Goal: Transaction & Acquisition: Purchase product/service

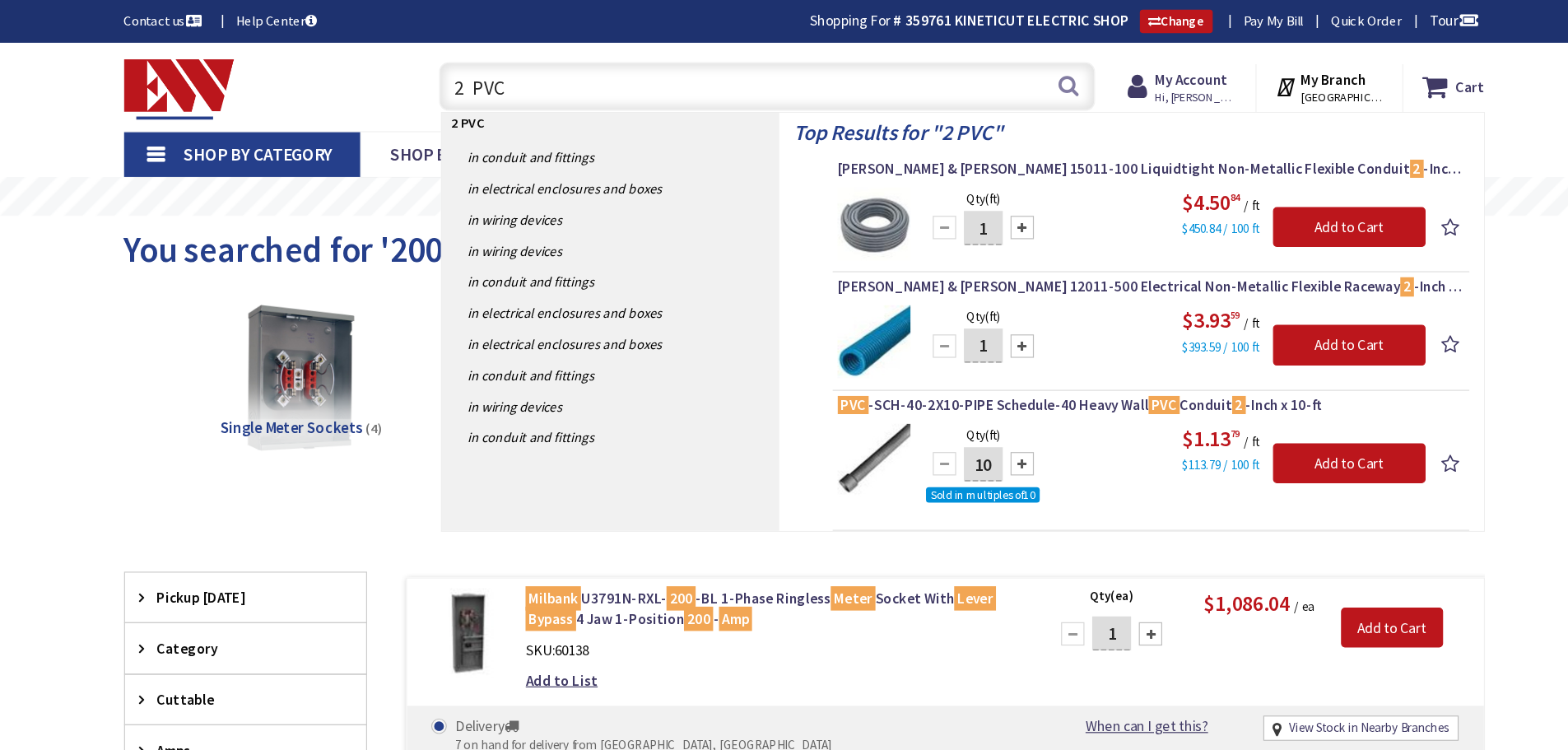
click at [571, 65] on input "2 PVC" at bounding box center [753, 74] width 556 height 41
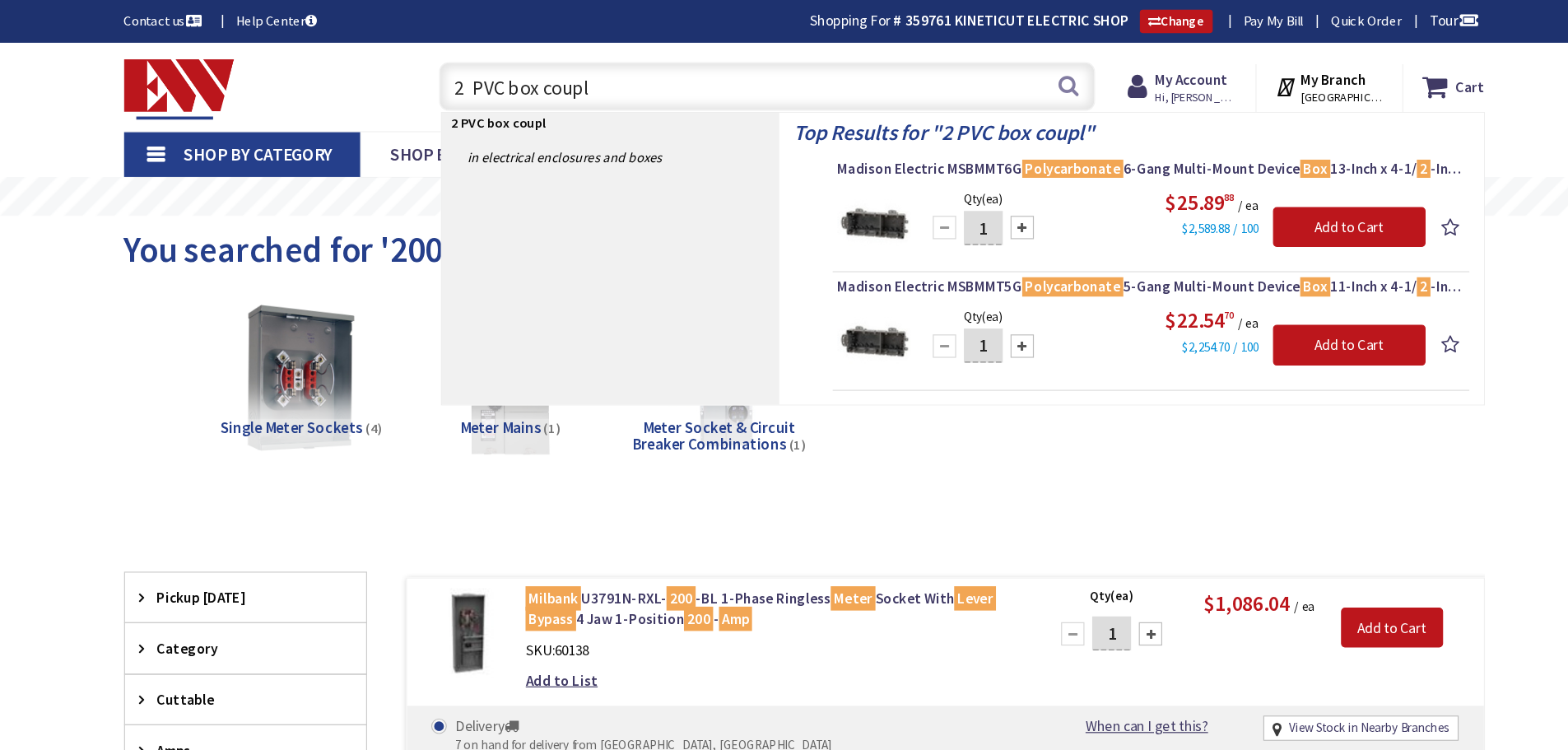
click at [558, 78] on input "2 PVC box coupl" at bounding box center [753, 74] width 556 height 41
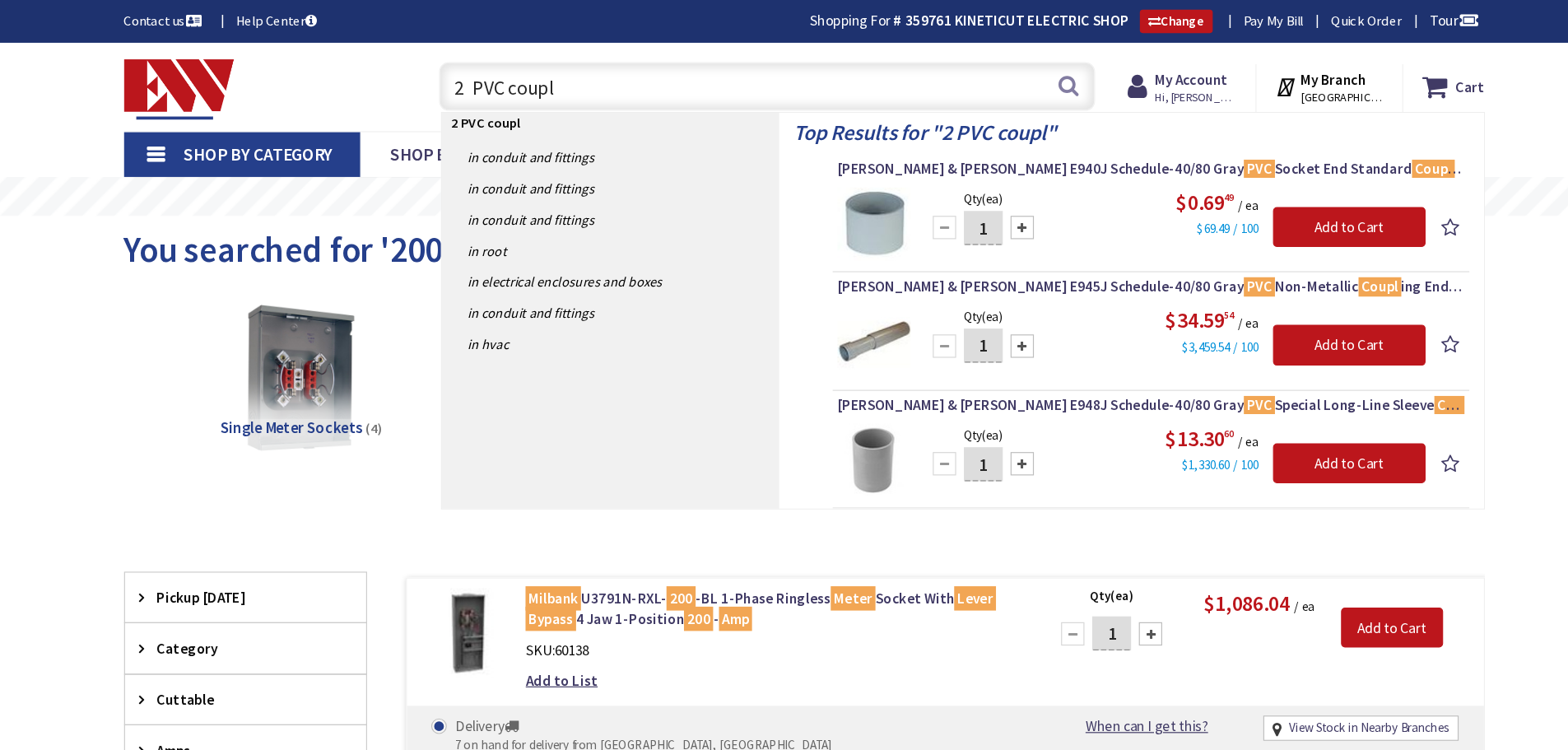
click at [589, 72] on input "2 PVC coupl" at bounding box center [753, 74] width 556 height 41
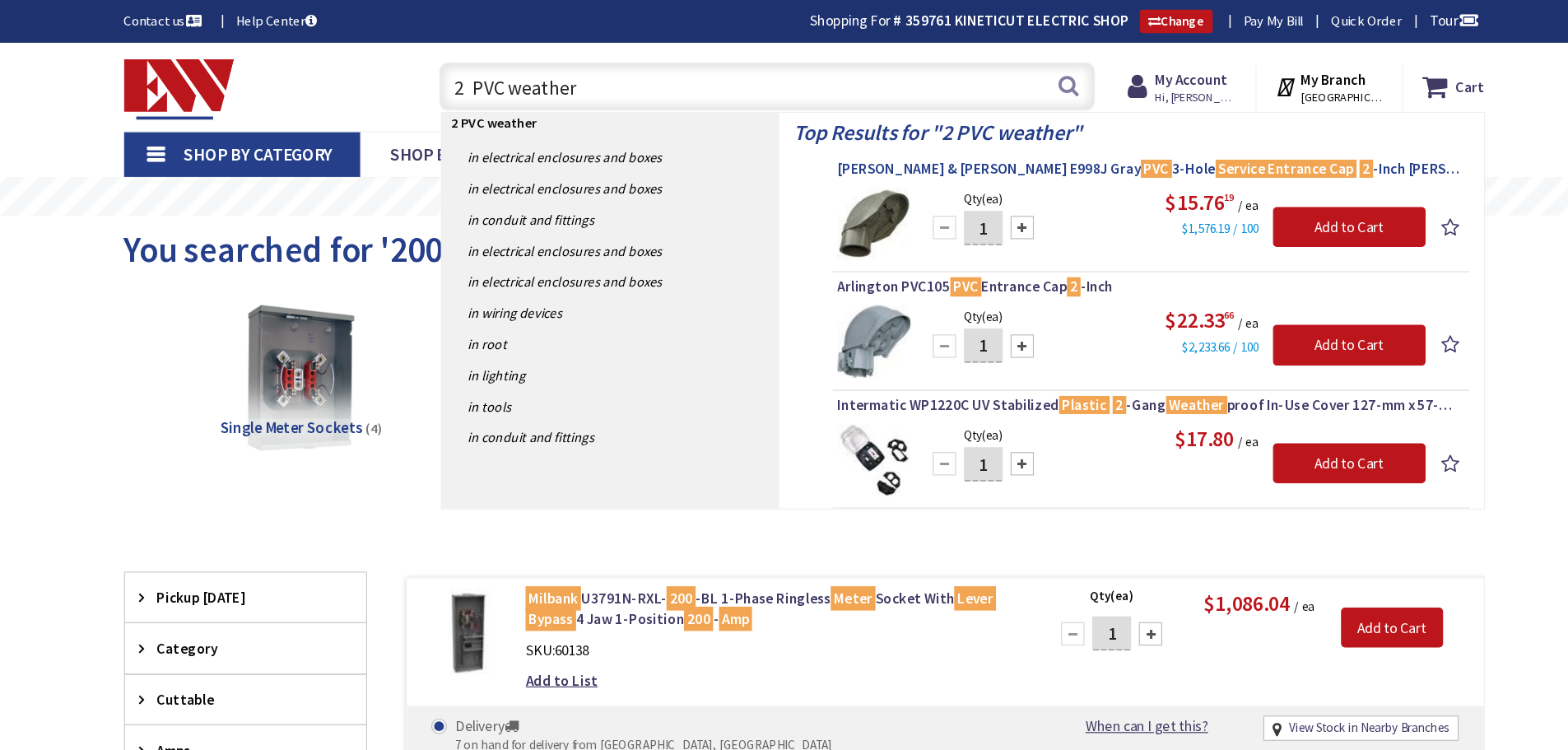
type input "2 PVC weather"
click at [926, 138] on span "Thomas & Betts E998J Gray PVC 3-Hole Service Entrance Cap 2 -Inch Carlon®" at bounding box center [1078, 144] width 531 height 17
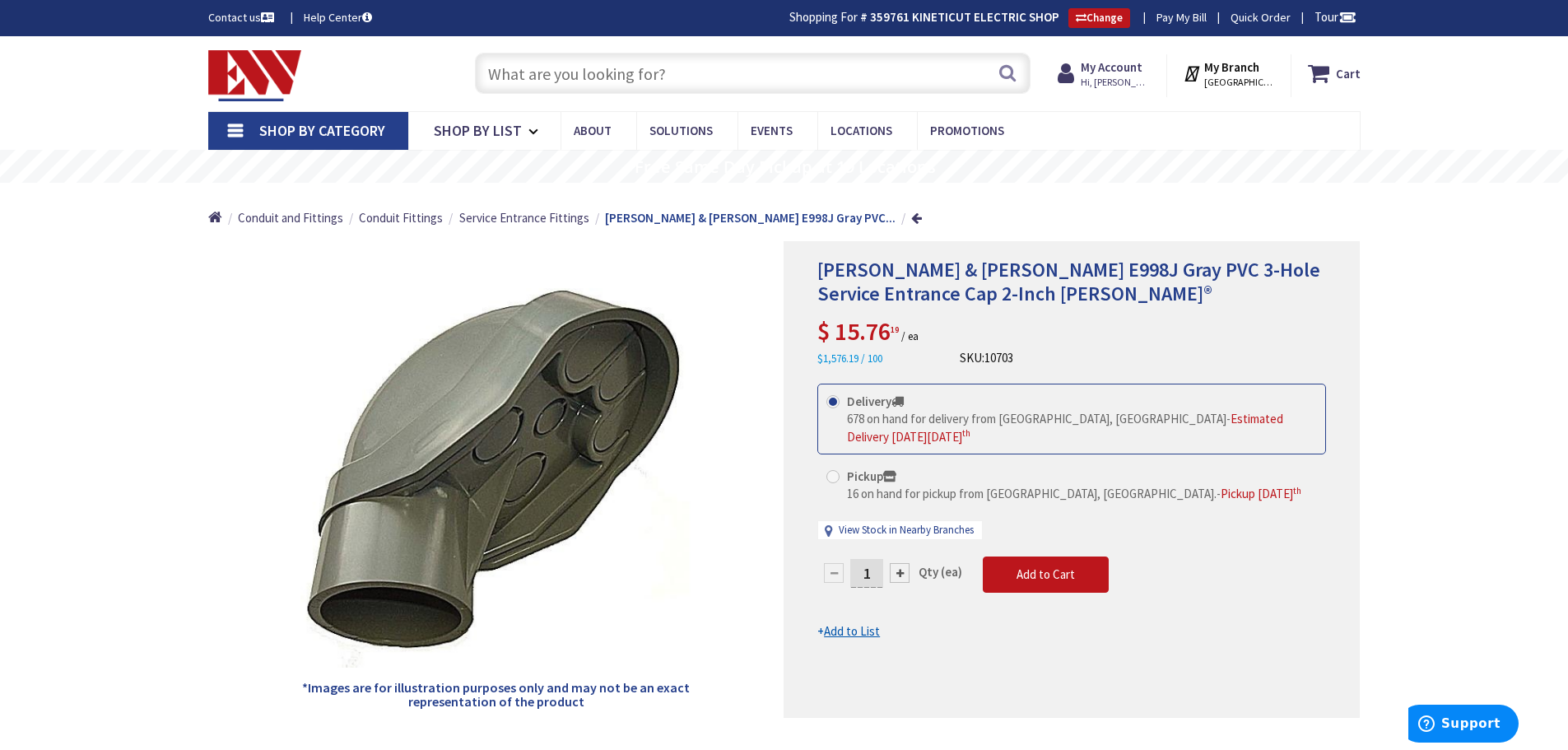
click at [706, 77] on input "text" at bounding box center [753, 74] width 556 height 41
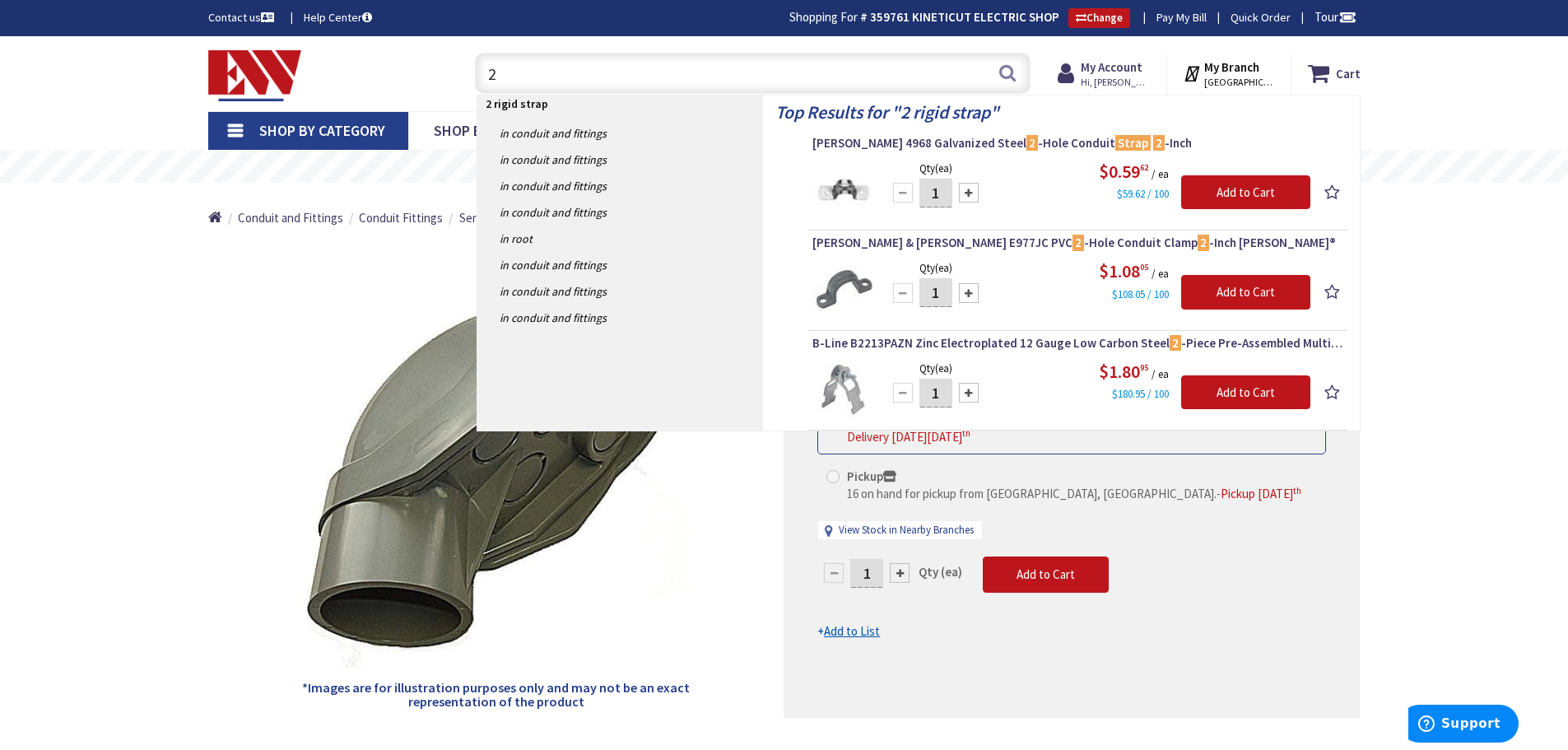
type input "2"
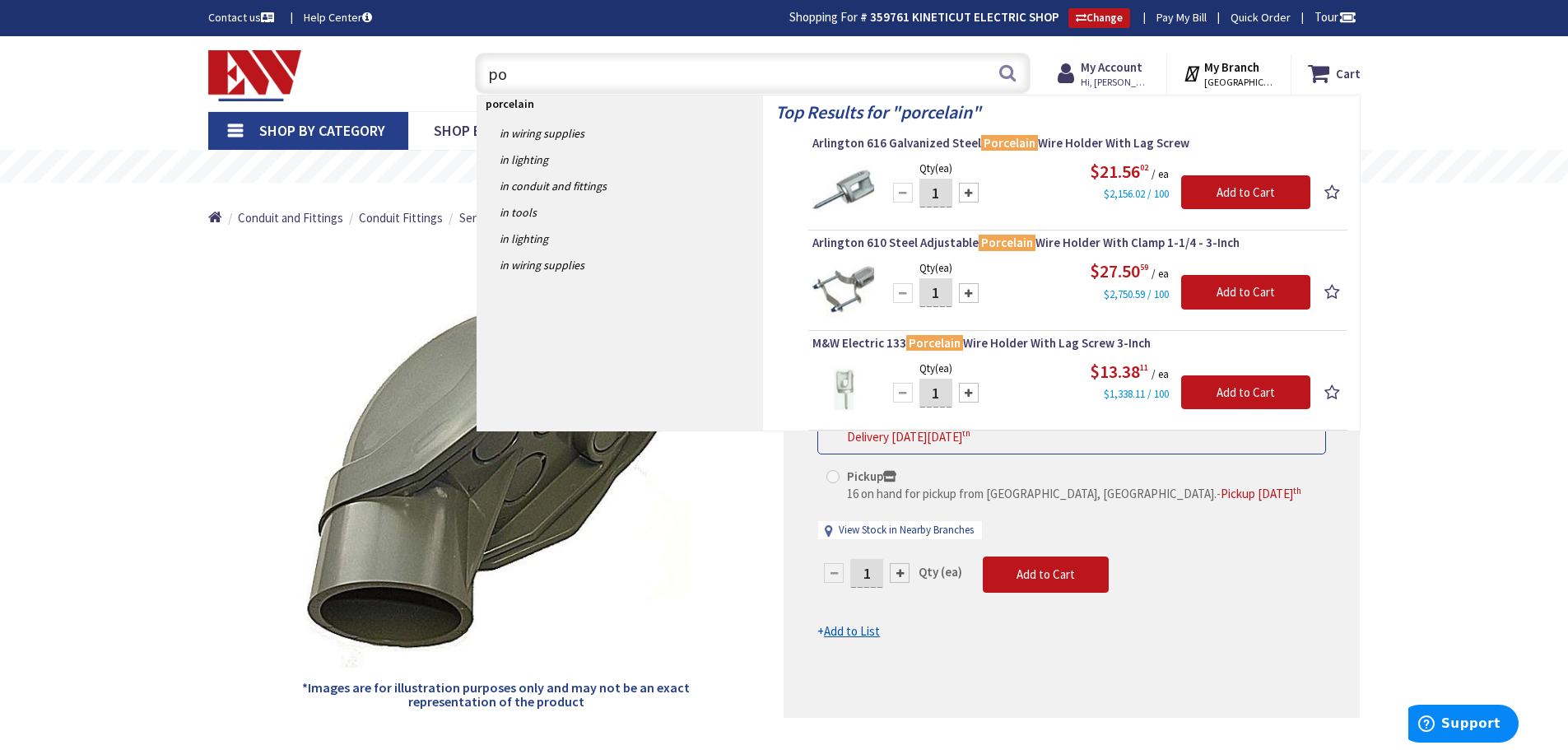
type input "p"
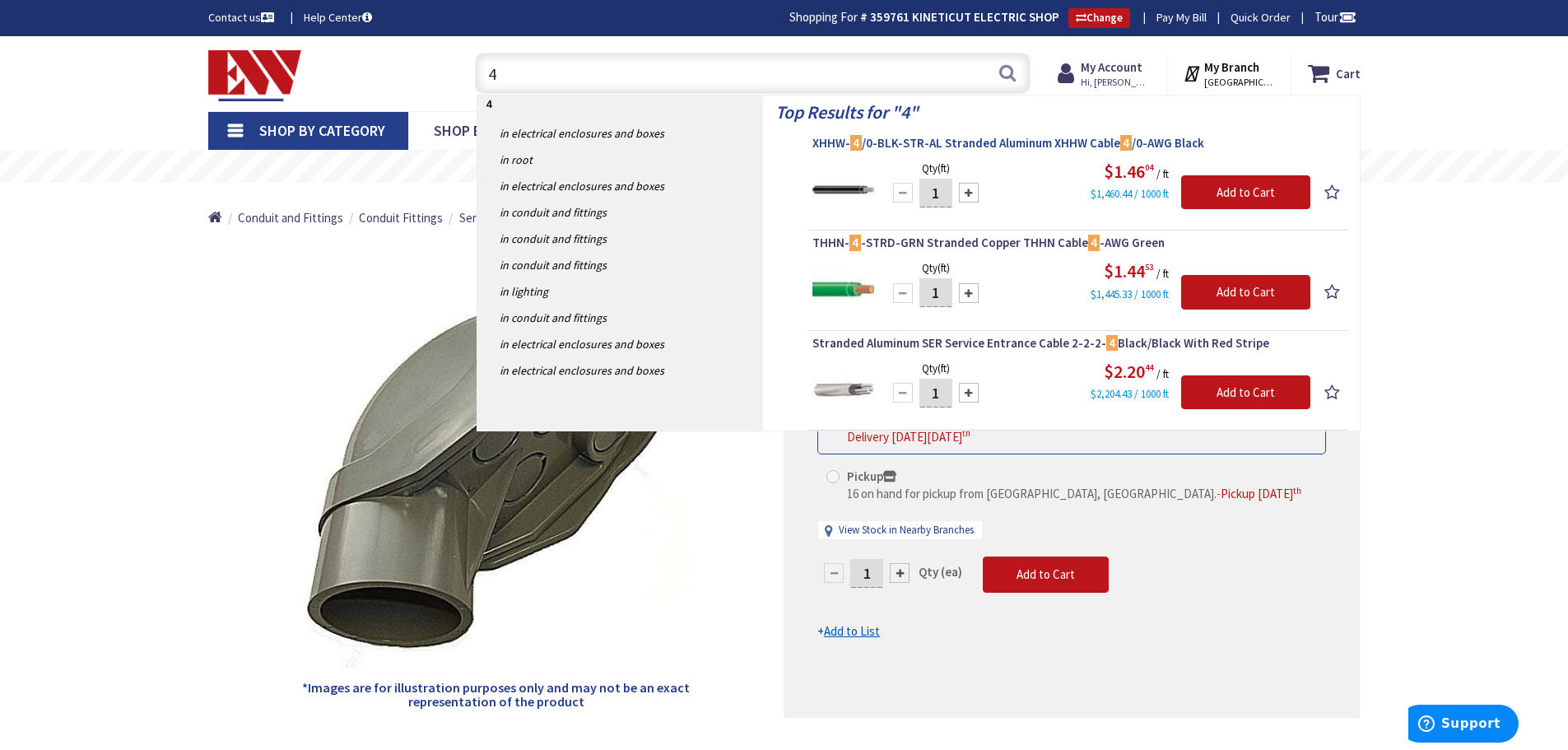
type input "4"
click at [978, 139] on span "XHHW- 4 /0-BLK-STR-AL Stranded Aluminum XHHW Cable 4 /0-AWG Black" at bounding box center [1078, 144] width 531 height 17
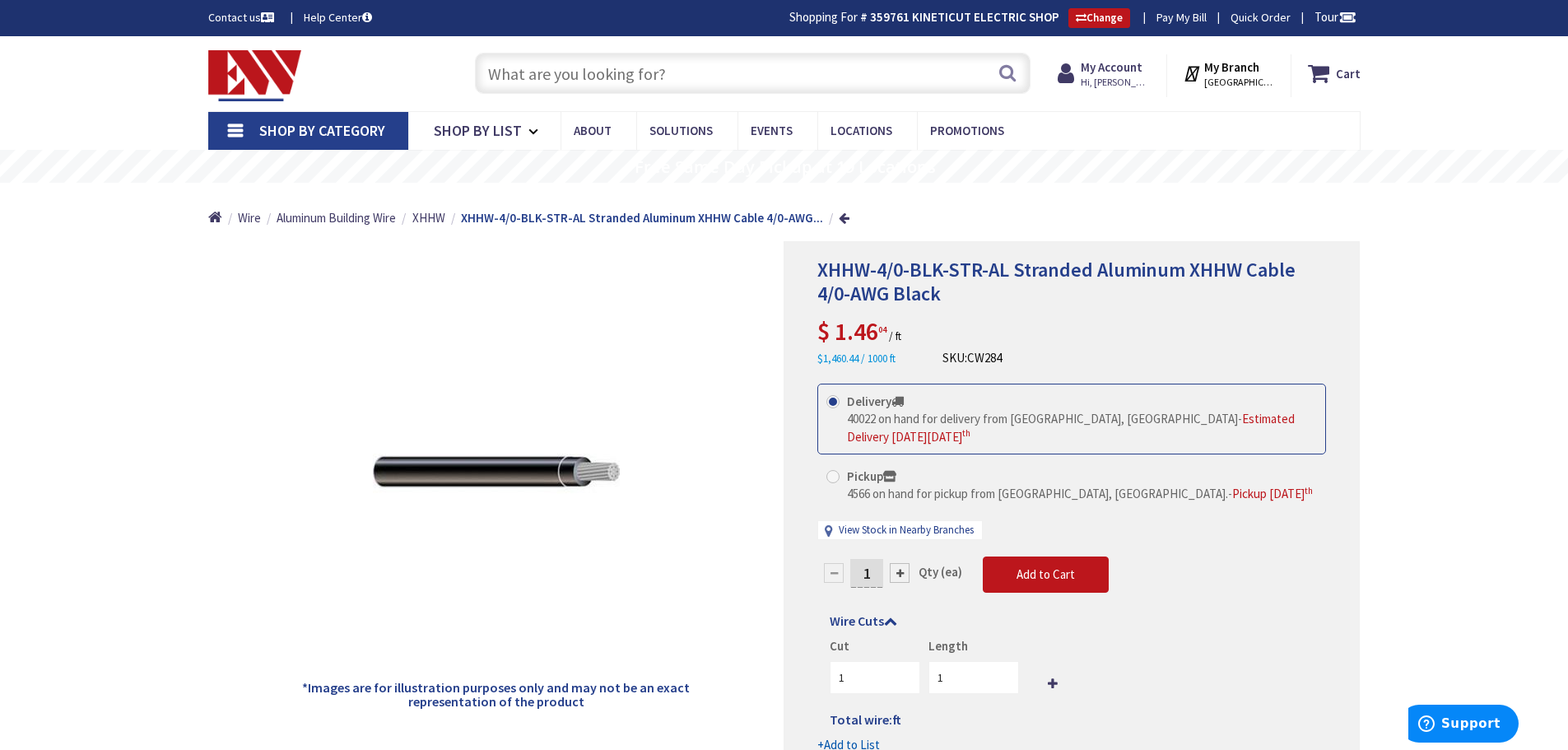
click at [754, 70] on input "text" at bounding box center [753, 74] width 556 height 41
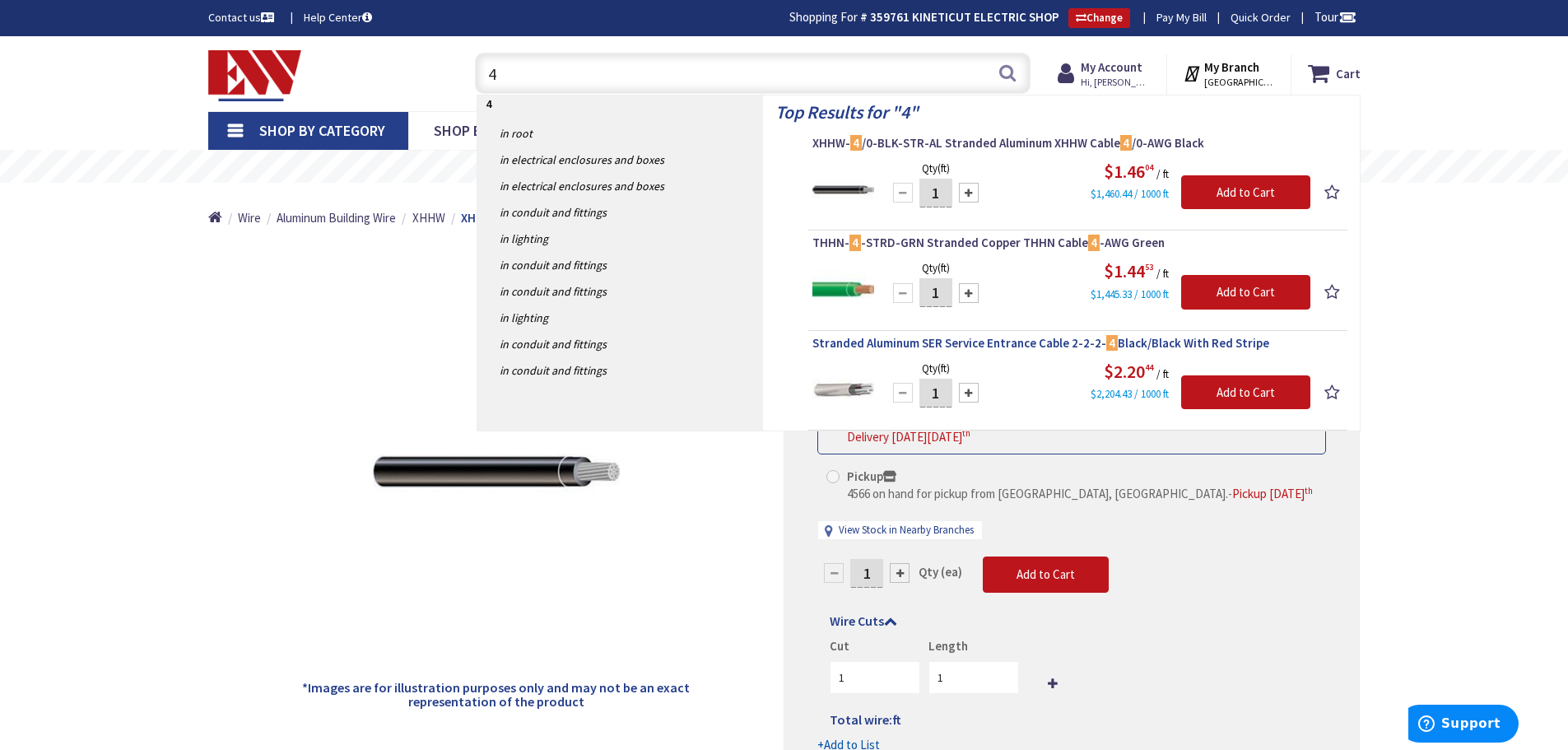
type input "4"
click at [889, 339] on span "Stranded Aluminum SER Service Entrance Cable 2-2-2- 4 Black/Black With Red Stri…" at bounding box center [1078, 343] width 531 height 17
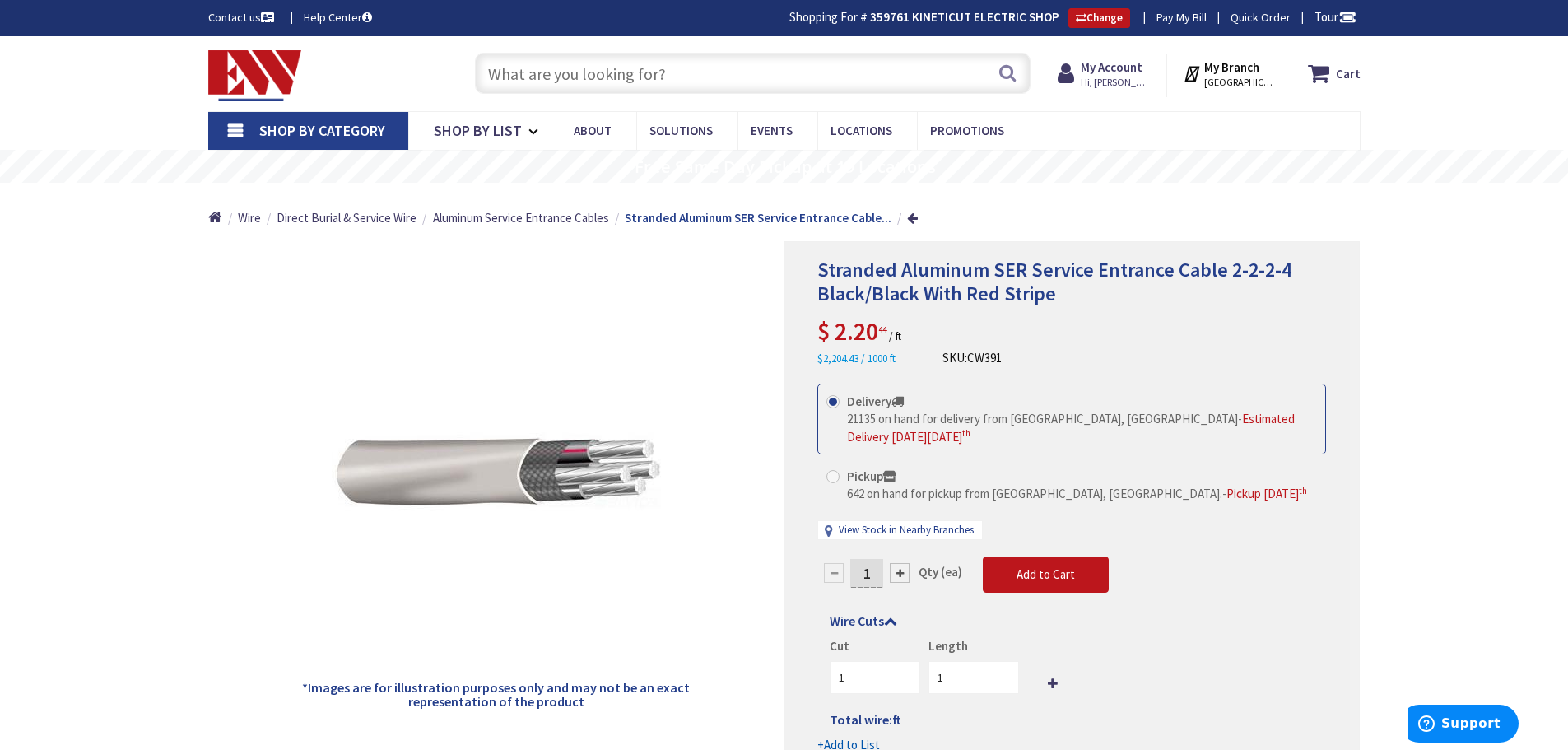
click at [696, 65] on input "text" at bounding box center [753, 74] width 556 height 41
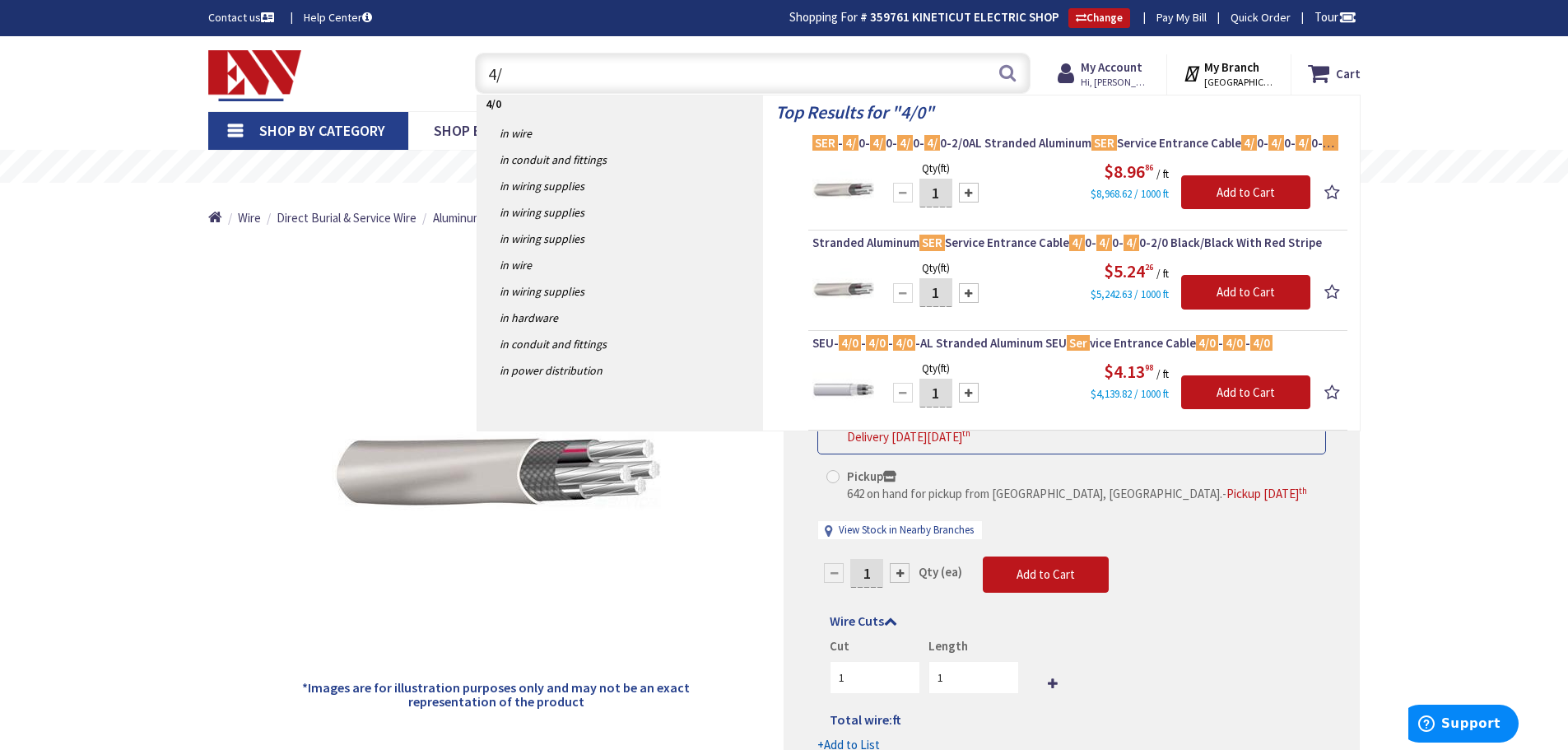
type input "4"
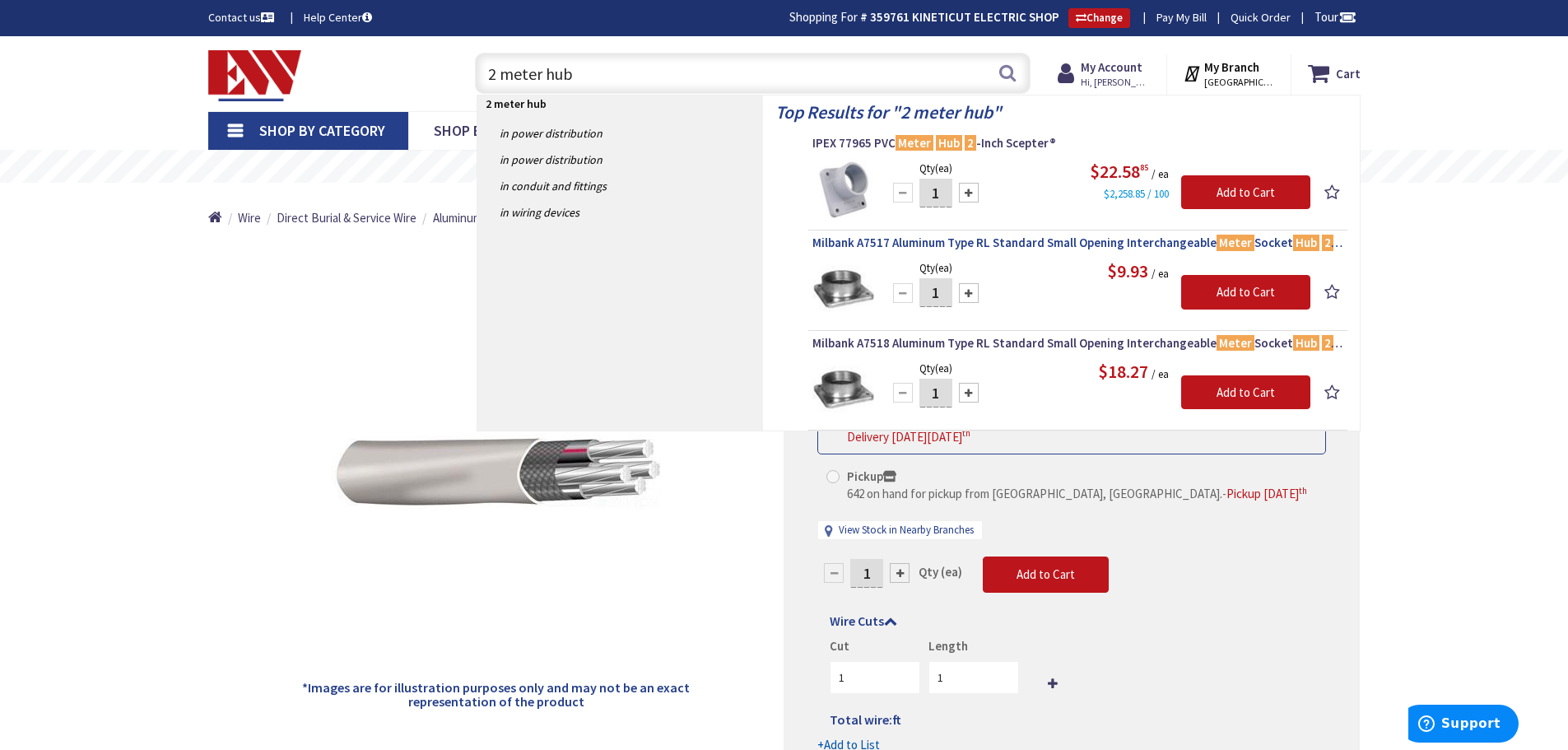
type input "2 meter hub"
click at [1154, 241] on span "Milbank A7517 Aluminum Type RL Standard Small Opening Interchangeable Meter Soc…" at bounding box center [1078, 243] width 531 height 17
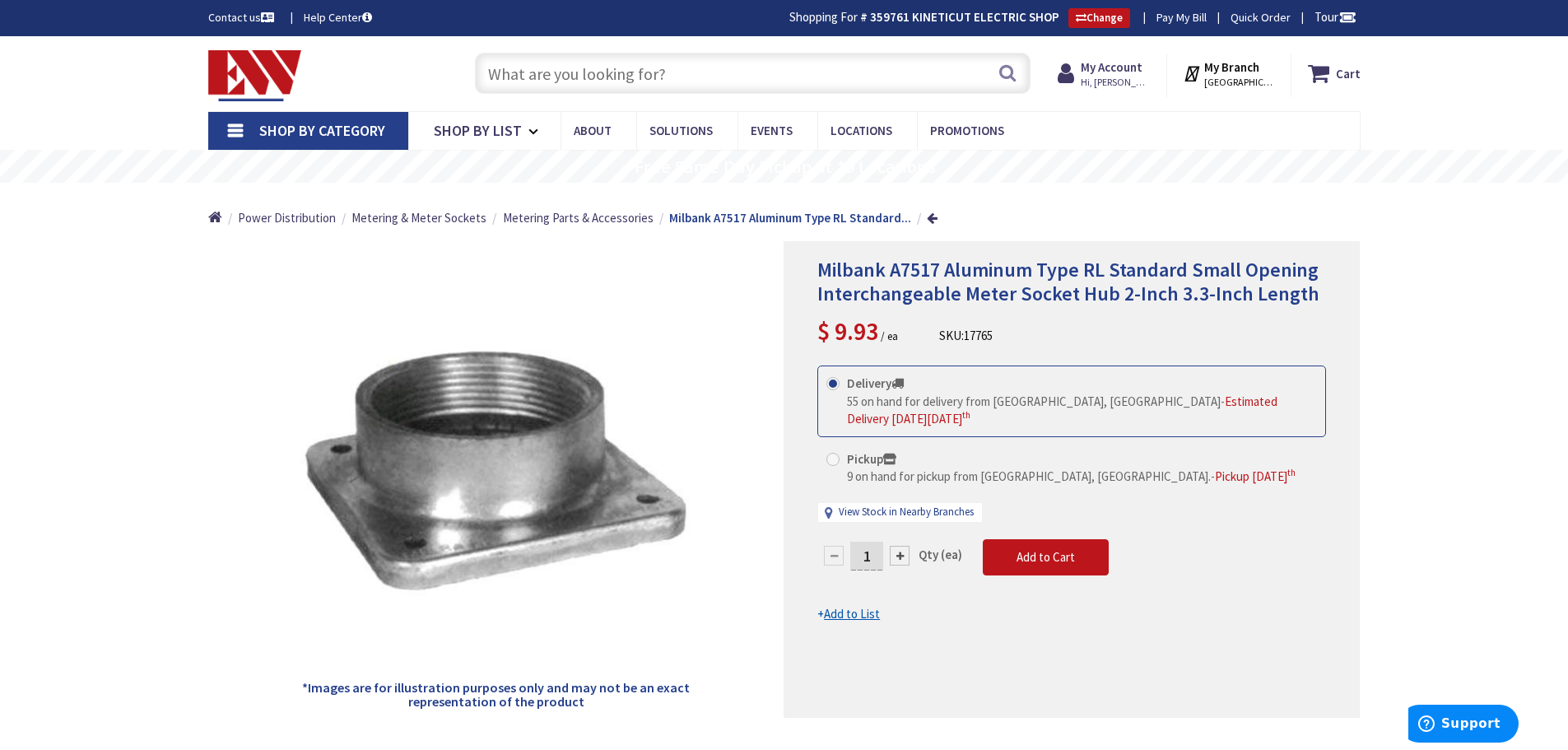
click at [670, 75] on input "text" at bounding box center [753, 74] width 556 height 41
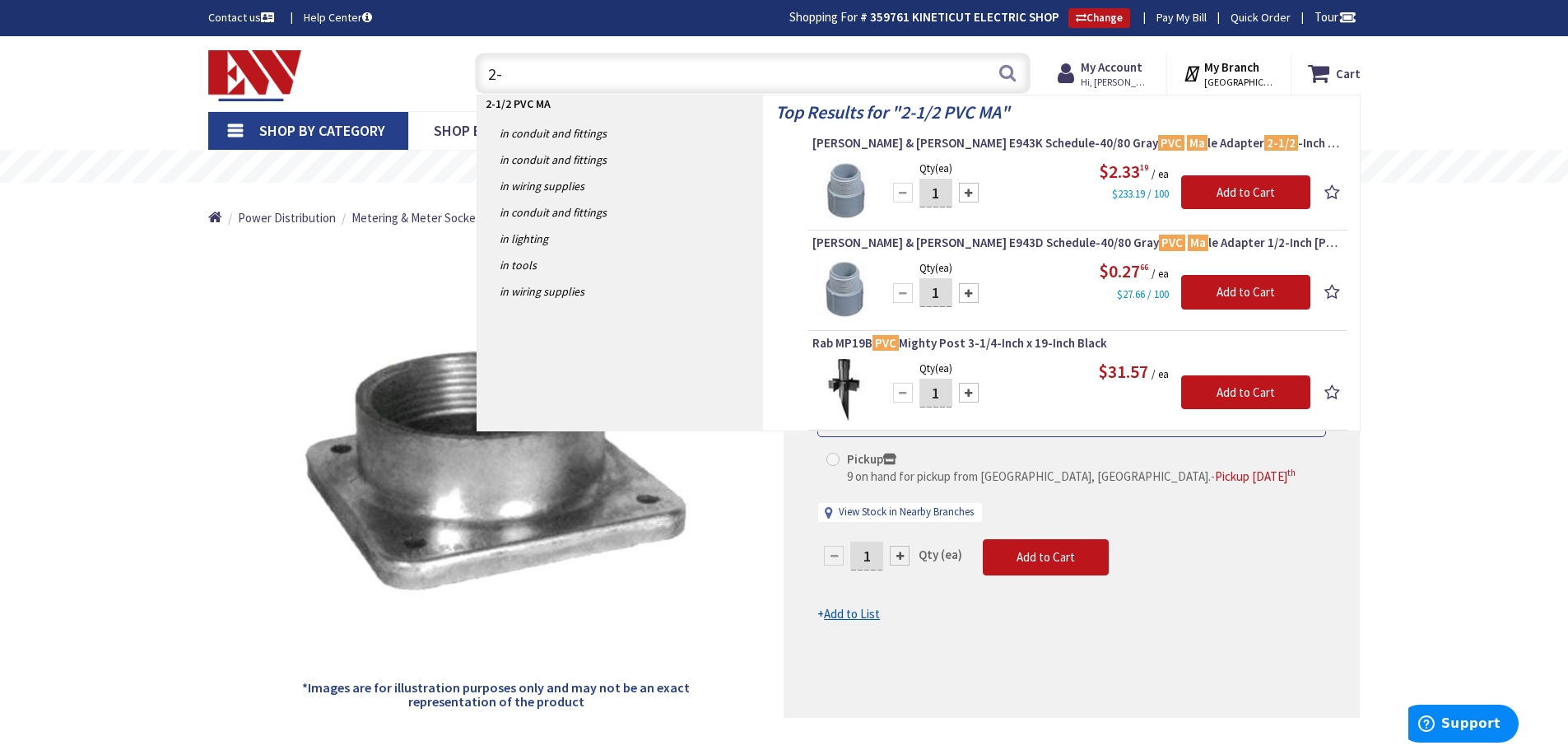
type input "2"
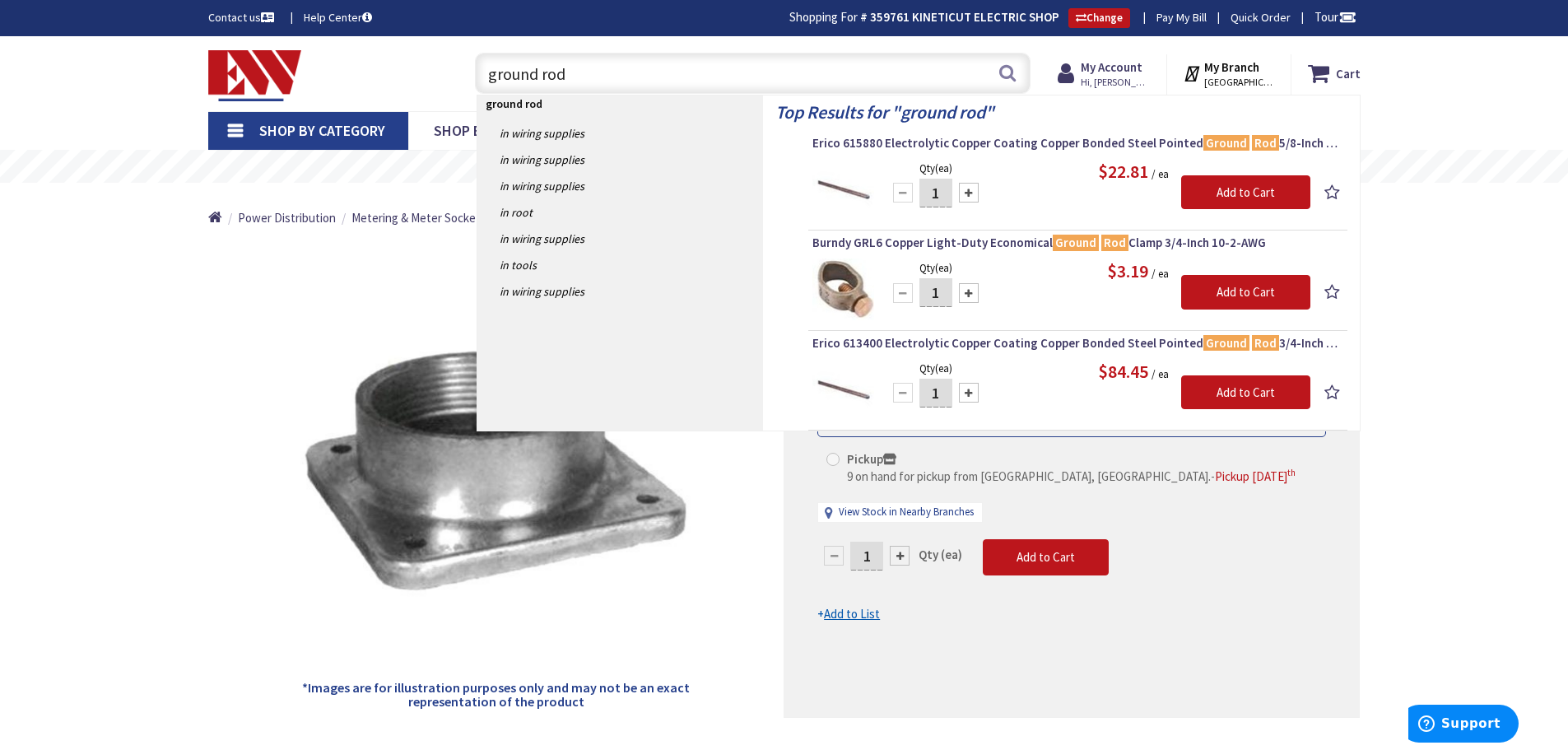
click at [666, 74] on input "ground rod" at bounding box center [753, 74] width 556 height 41
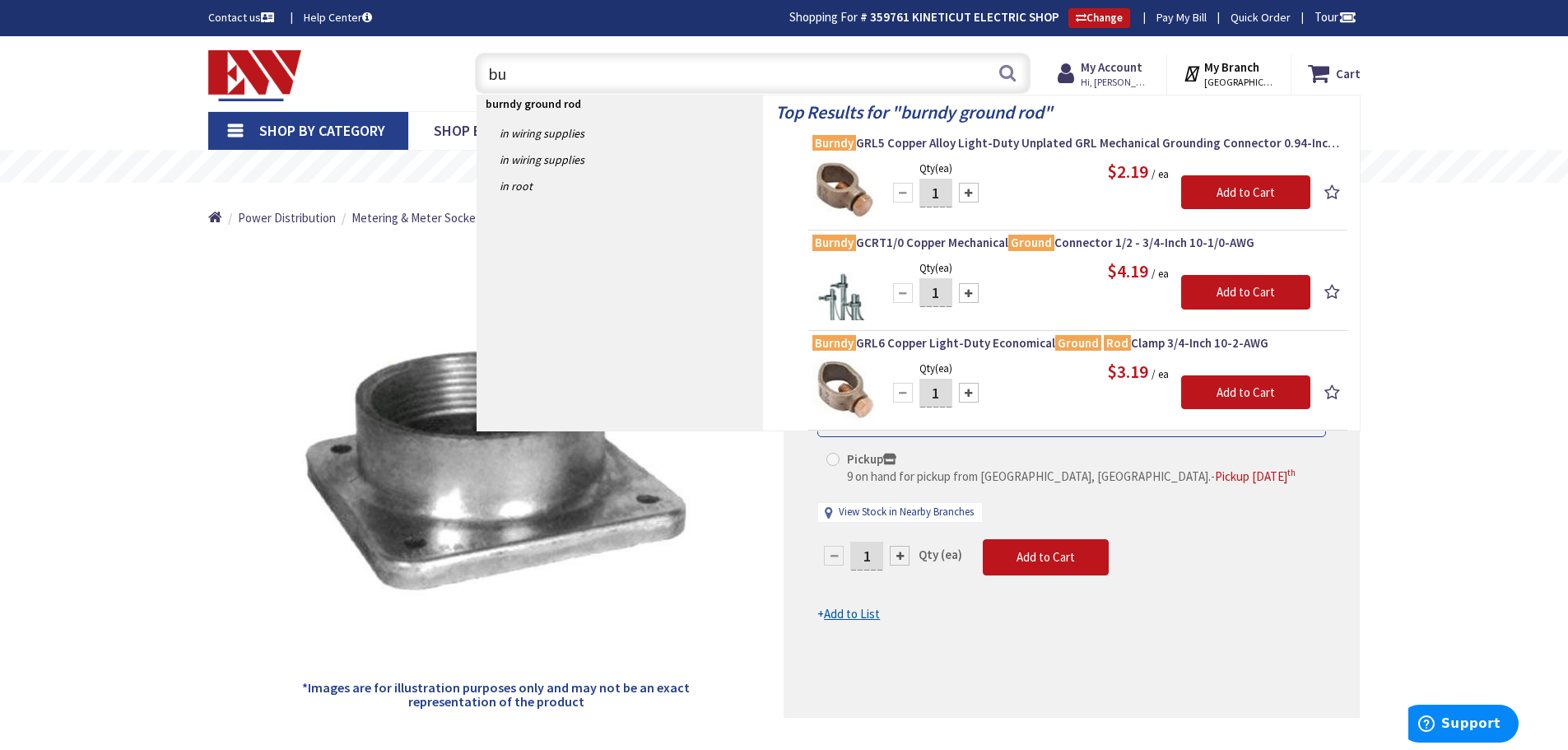
type input "b"
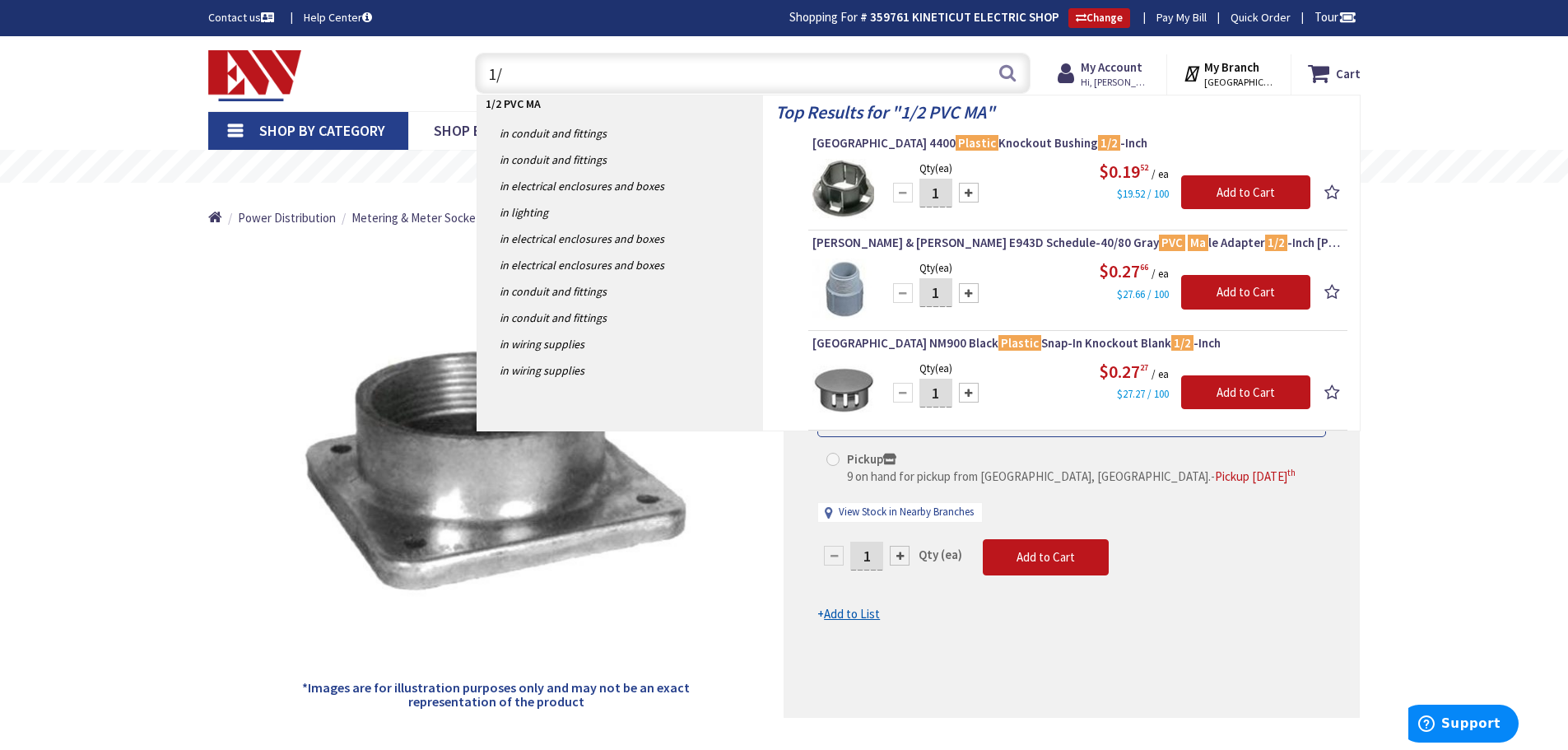
type input "1"
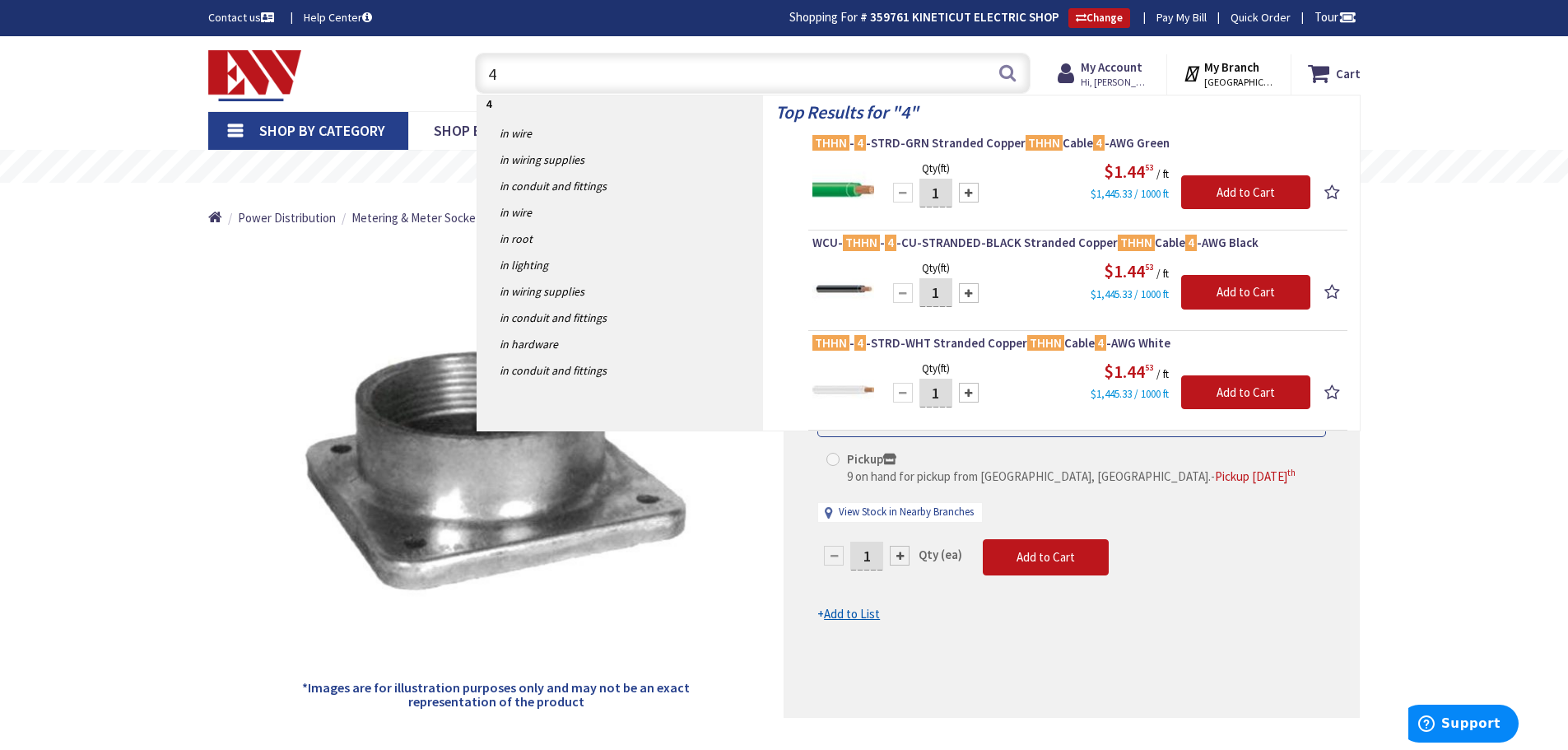
type input "4"
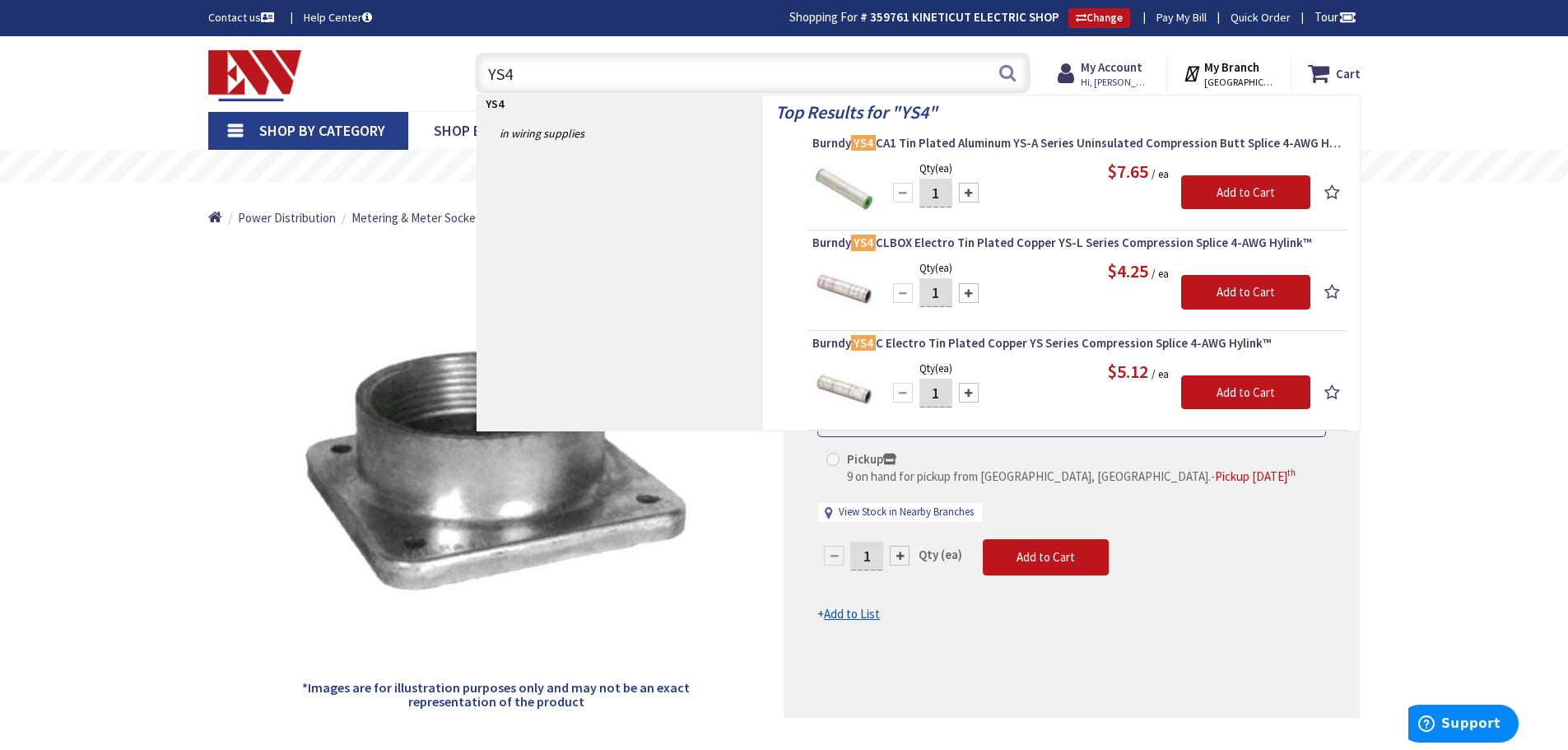
type input "YS4"
click at [905, 238] on span "Burndy YS4 CLBOX Electro Tin Plated Copper YS-L Series Compression Splice 4-AWG…" at bounding box center [1078, 243] width 531 height 17
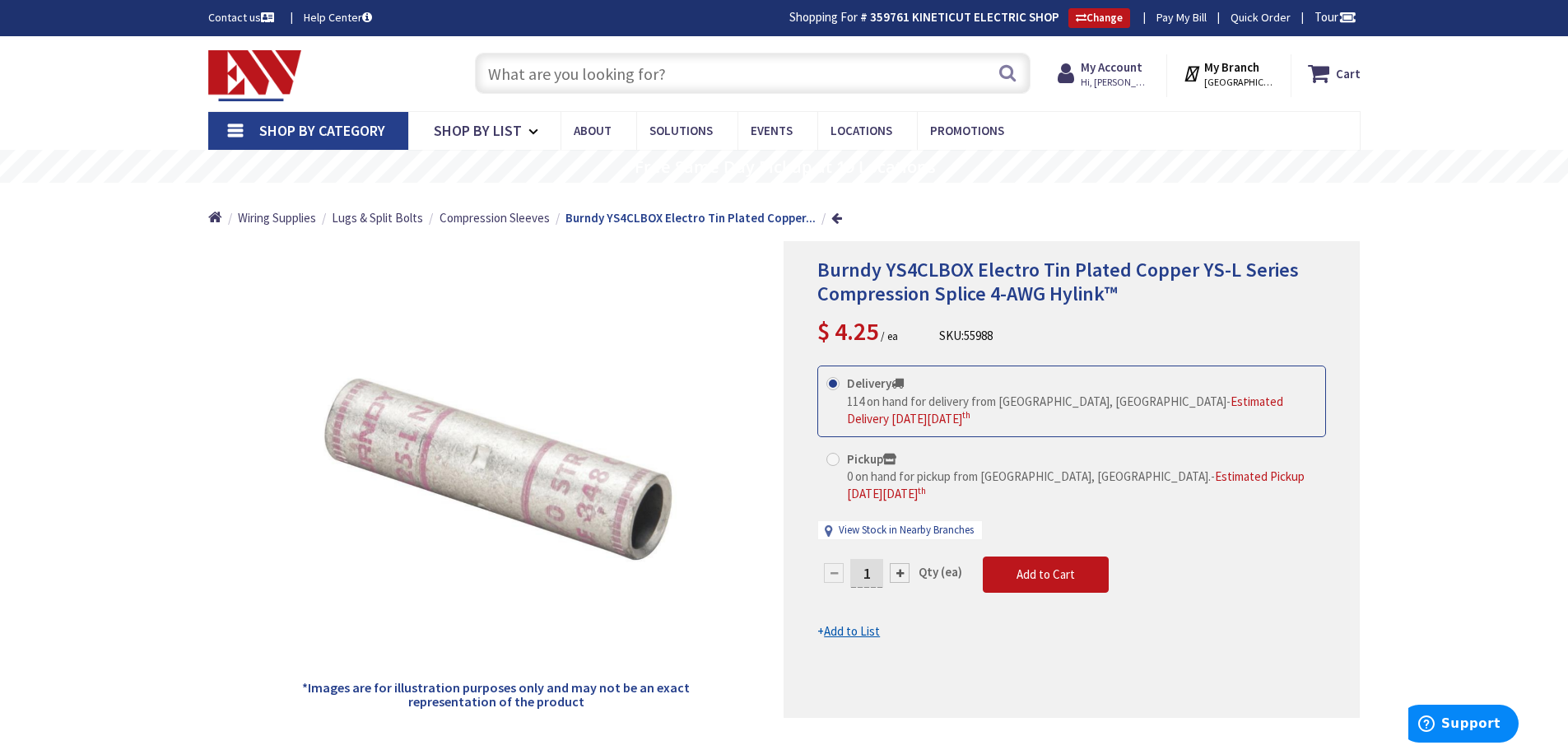
click at [676, 72] on input "text" at bounding box center [753, 74] width 556 height 41
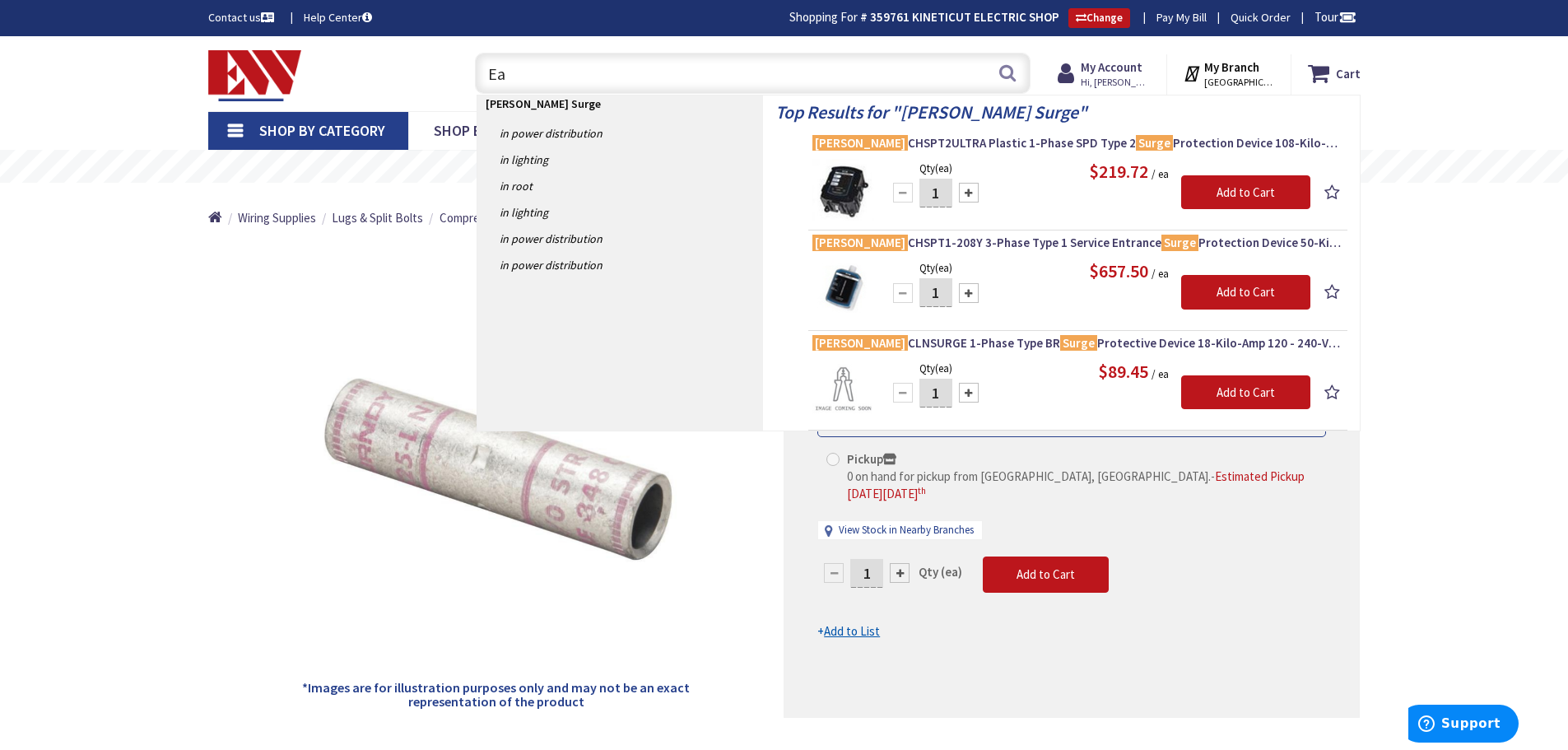
type input "E"
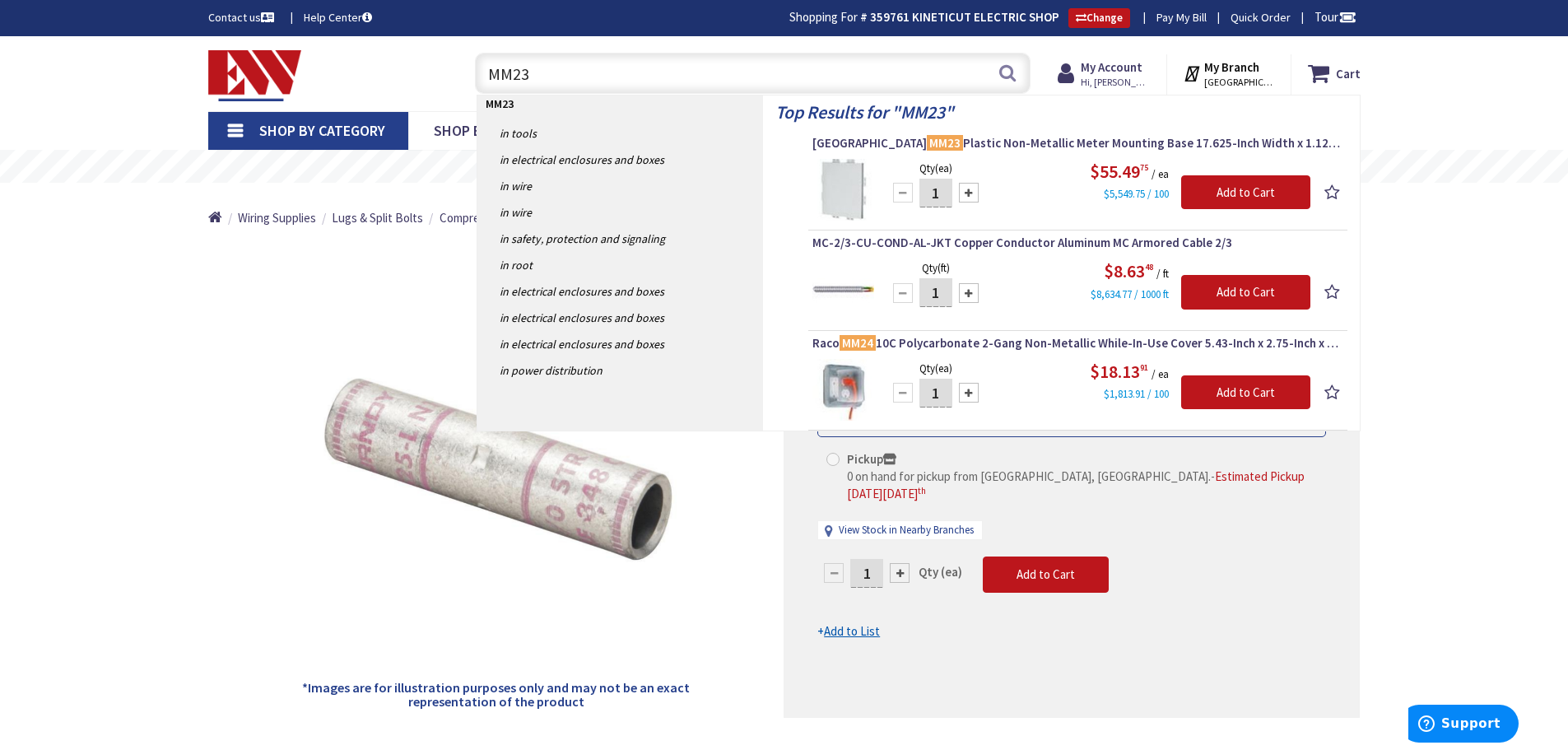
click at [692, 74] on input "MM23" at bounding box center [753, 74] width 556 height 41
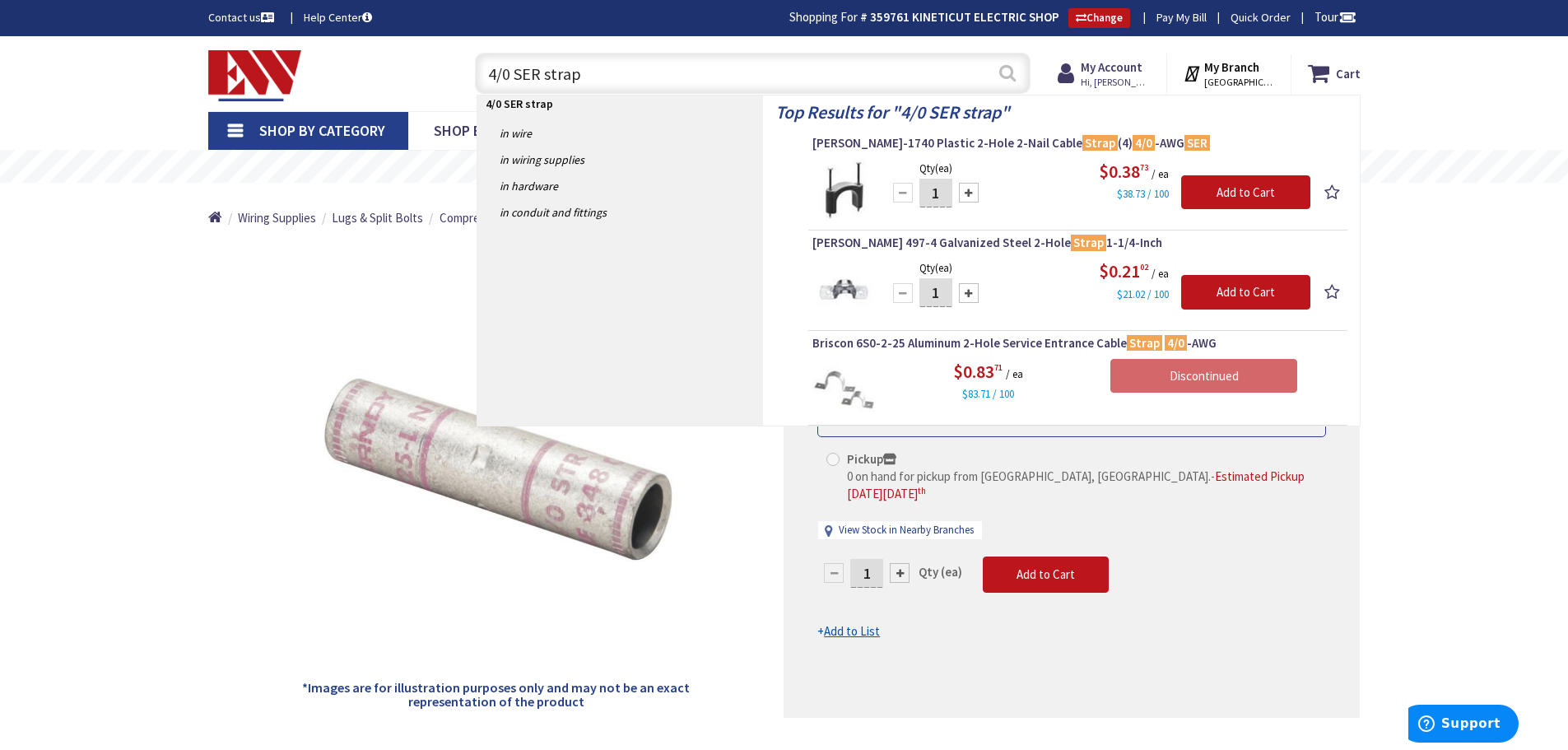
type input "4/0 SER strap"
click at [1007, 79] on button "Search" at bounding box center [1007, 73] width 22 height 37
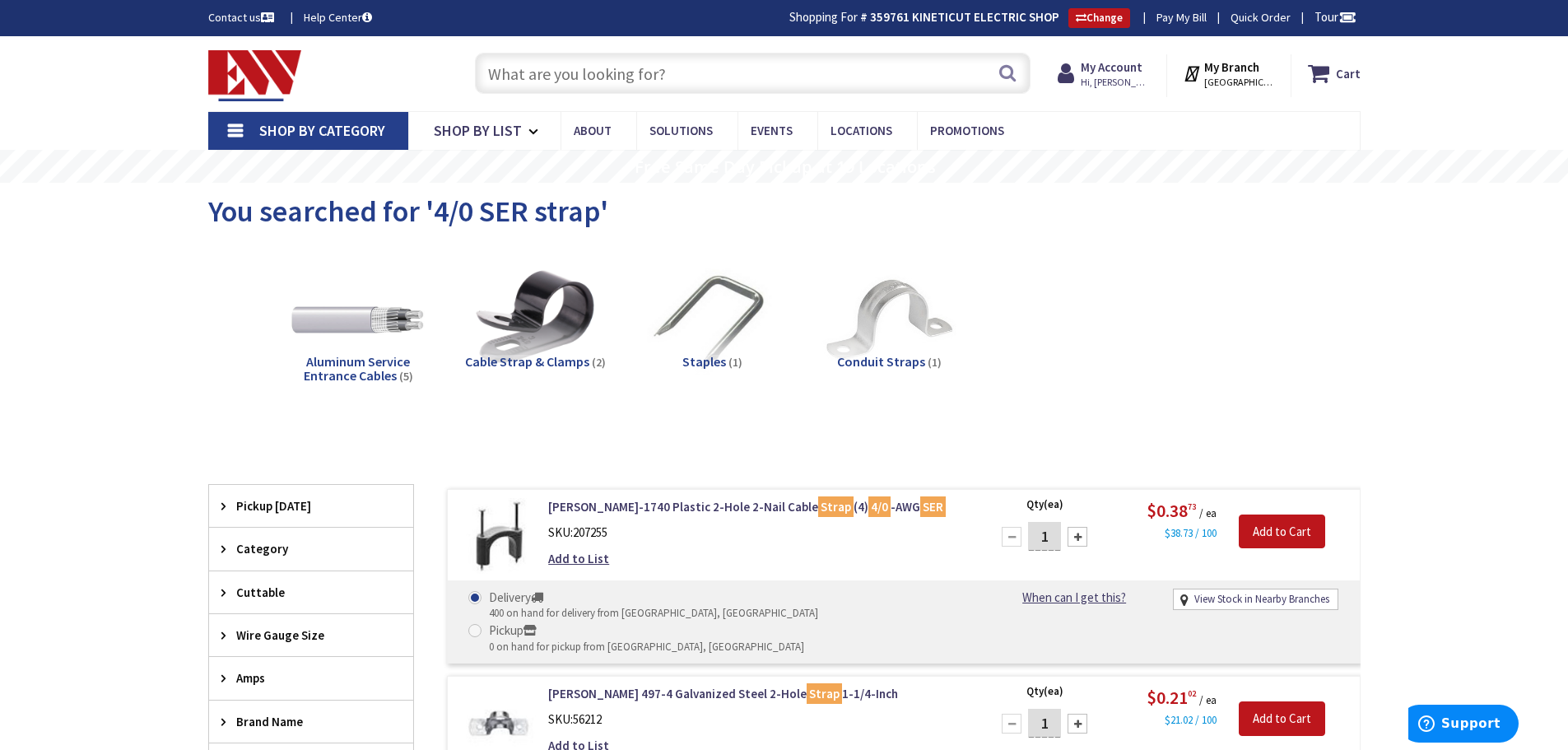
click at [736, 71] on input "text" at bounding box center [753, 74] width 556 height 41
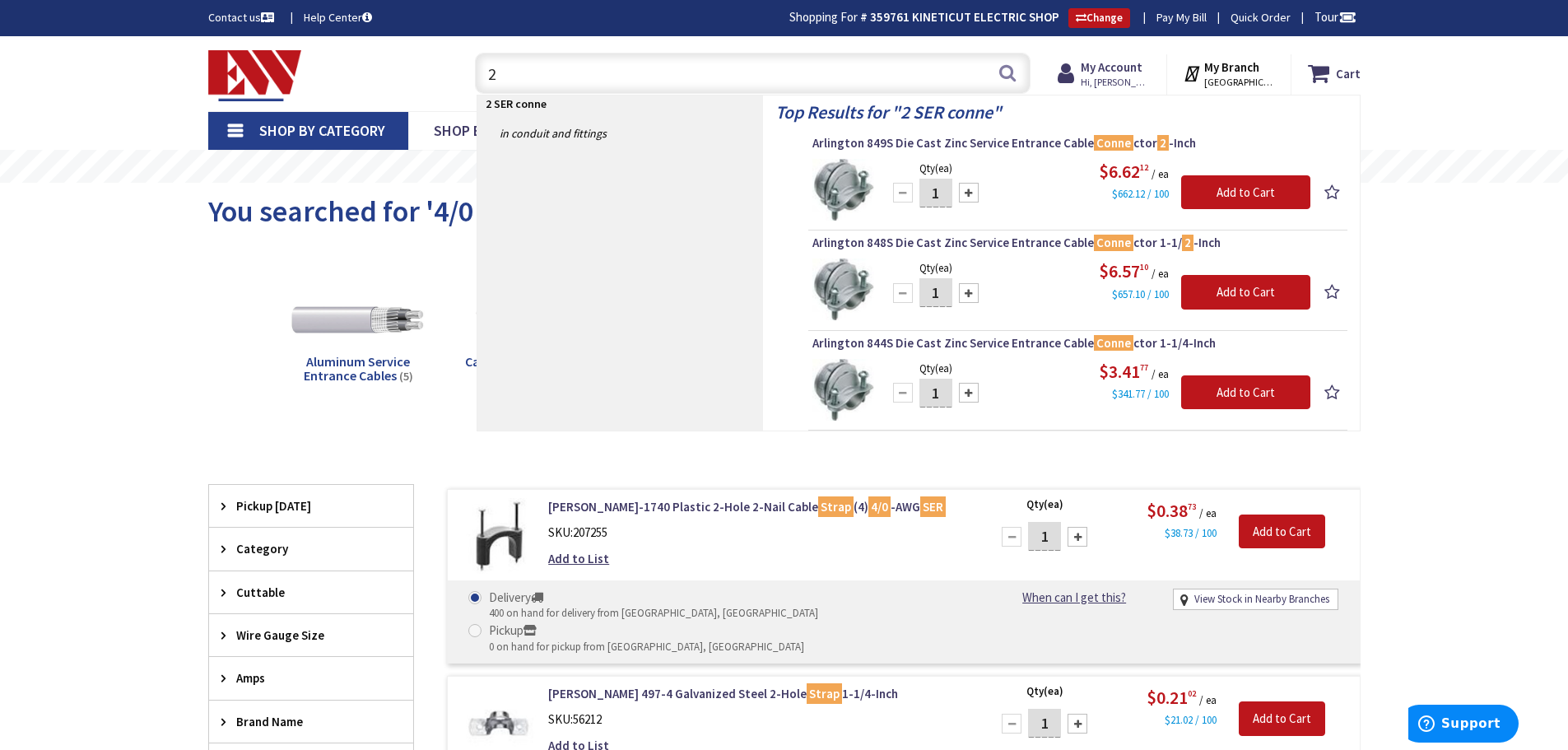
type input "2"
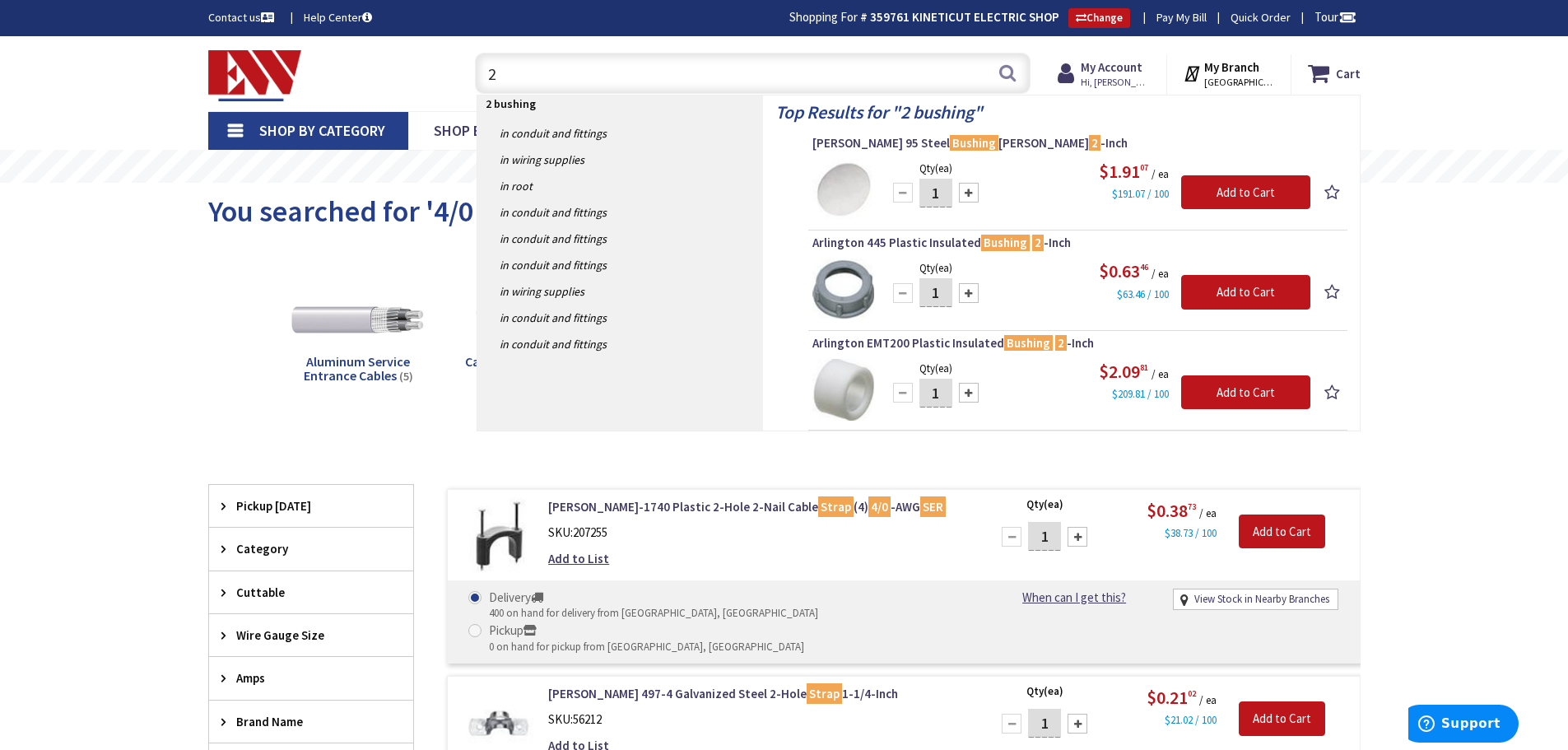
type input "2"
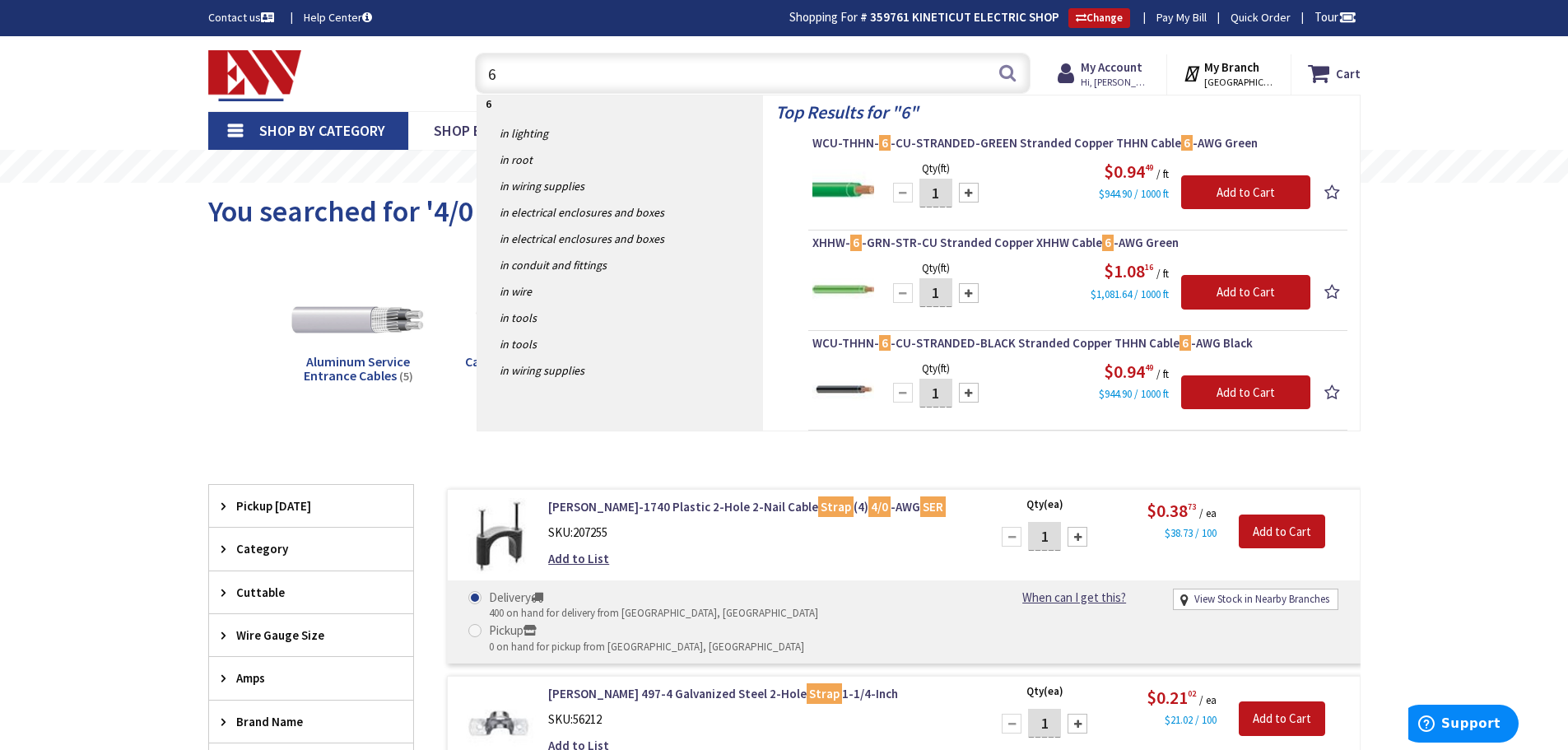
type input "6"
